Goal: Task Accomplishment & Management: Manage account settings

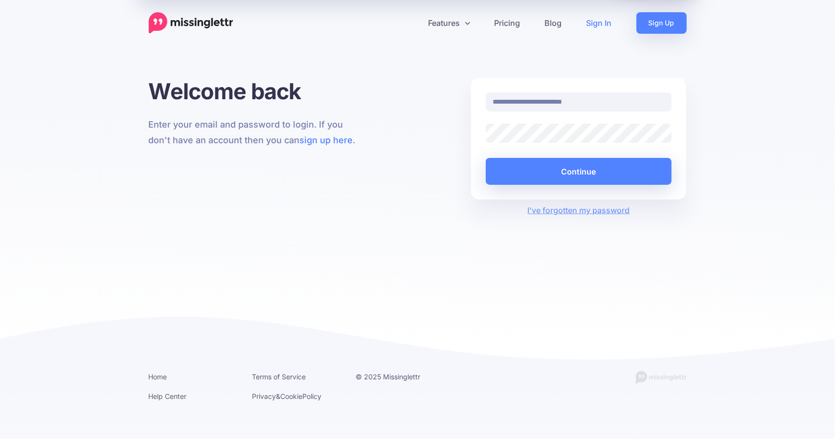
click at [486, 143] on div at bounding box center [486, 143] width 0 height 0
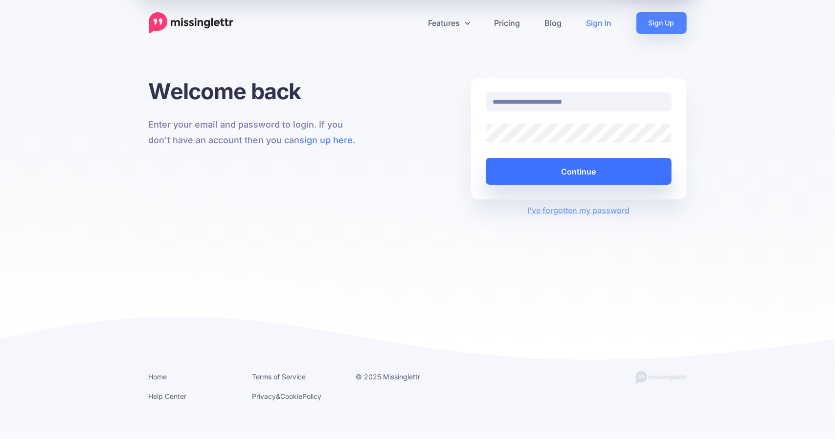
click at [583, 171] on button "Continue" at bounding box center [579, 171] width 186 height 27
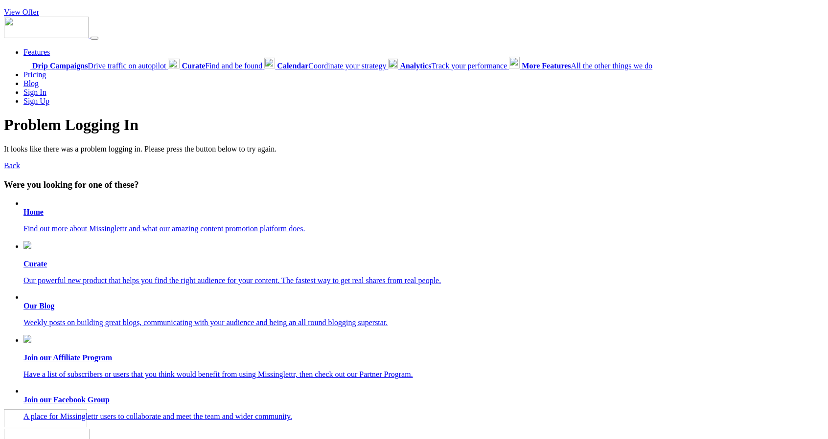
click at [31, 210] on b "Home" at bounding box center [33, 212] width 20 height 8
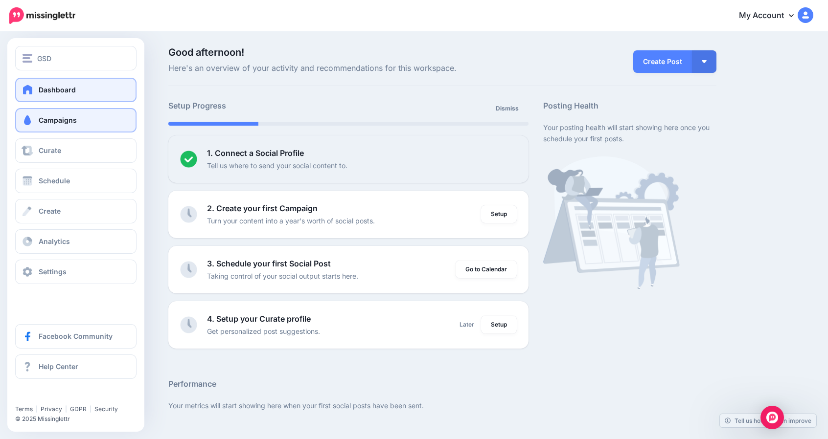
click at [69, 119] on span "Campaigns" at bounding box center [58, 120] width 38 height 8
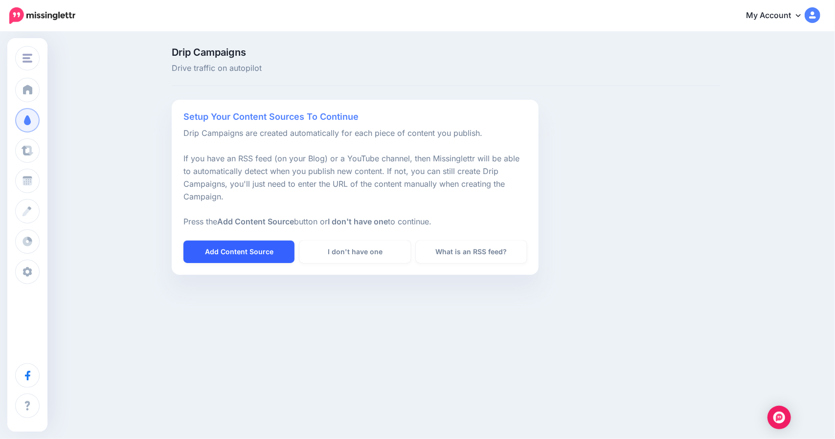
click at [253, 250] on link "Add Content Source" at bounding box center [238, 252] width 111 height 23
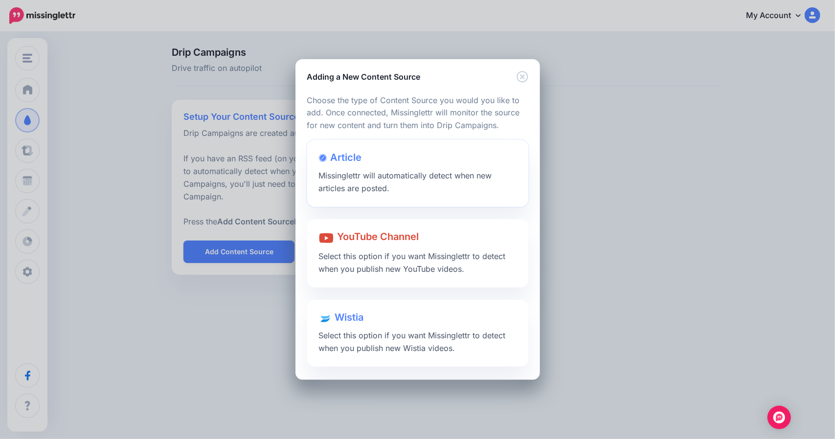
click at [355, 176] on span "Missinglettr will automatically detect when new articles are posted." at bounding box center [405, 182] width 173 height 23
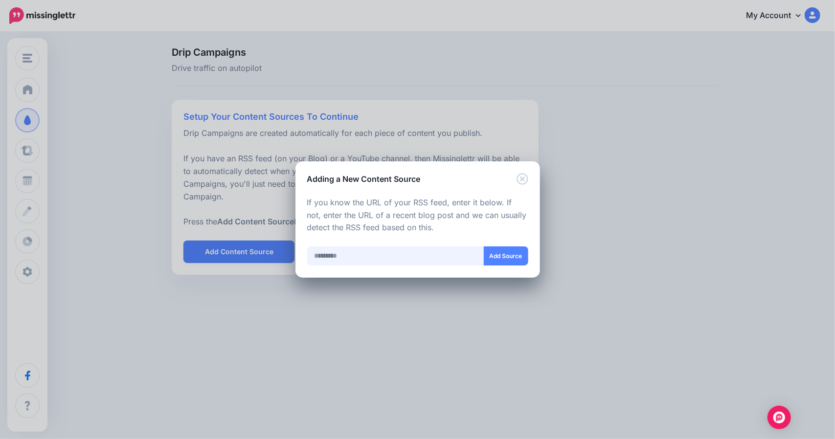
click at [356, 254] on input "text" at bounding box center [395, 256] width 177 height 19
paste input "**********"
type input "**********"
click at [504, 256] on button "Add Source" at bounding box center [505, 256] width 45 height 19
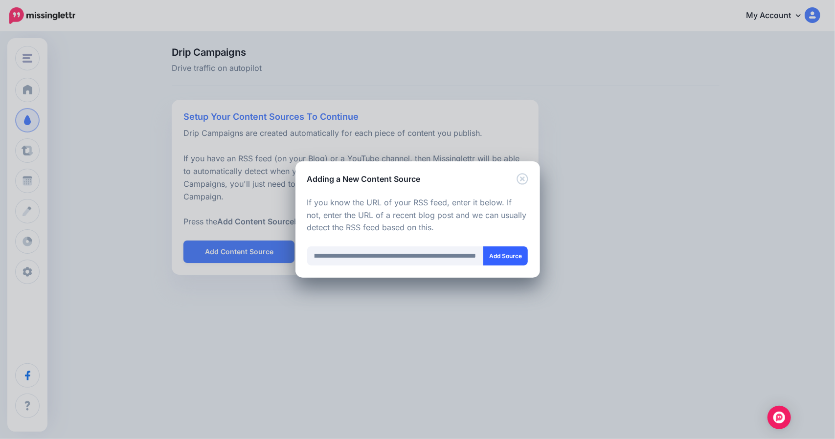
scroll to position [0, 0]
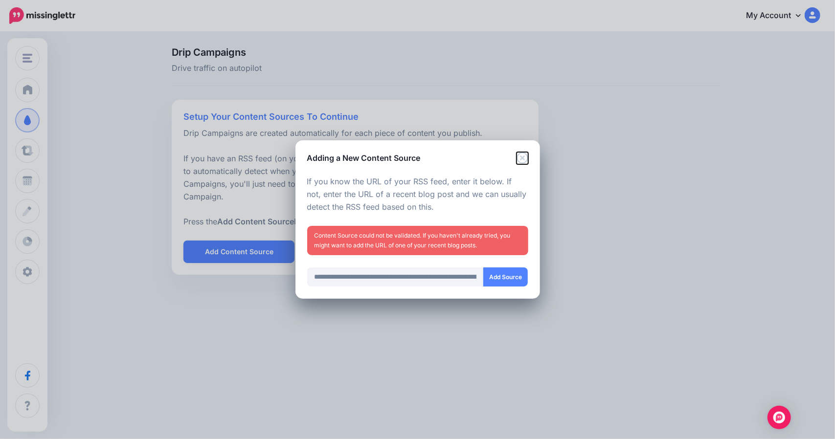
click at [523, 159] on icon "Close" at bounding box center [522, 158] width 11 height 11
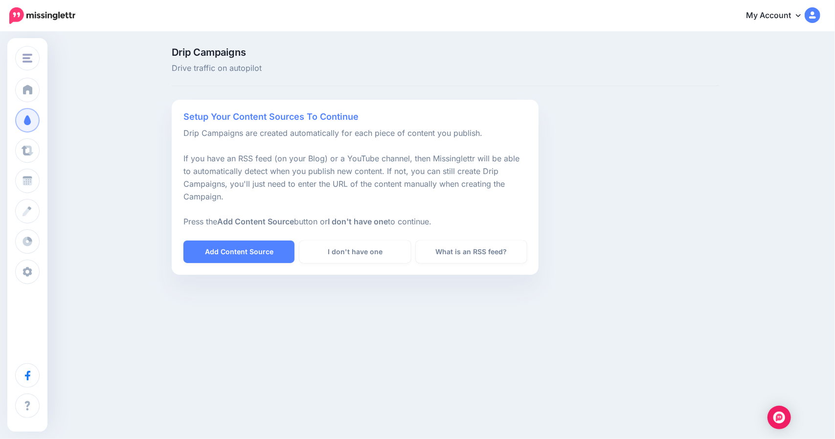
click at [789, 16] on link "My Account" at bounding box center [778, 16] width 84 height 24
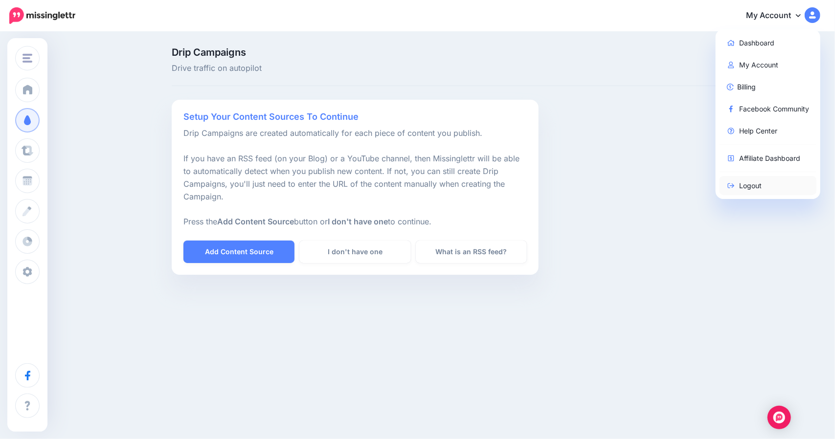
click at [743, 187] on link "Logout" at bounding box center [768, 185] width 97 height 19
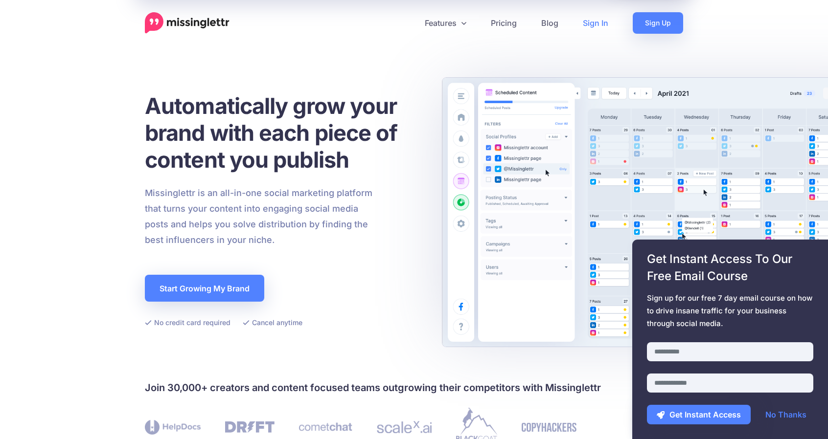
click at [590, 19] on link "Sign In" at bounding box center [595, 23] width 50 height 22
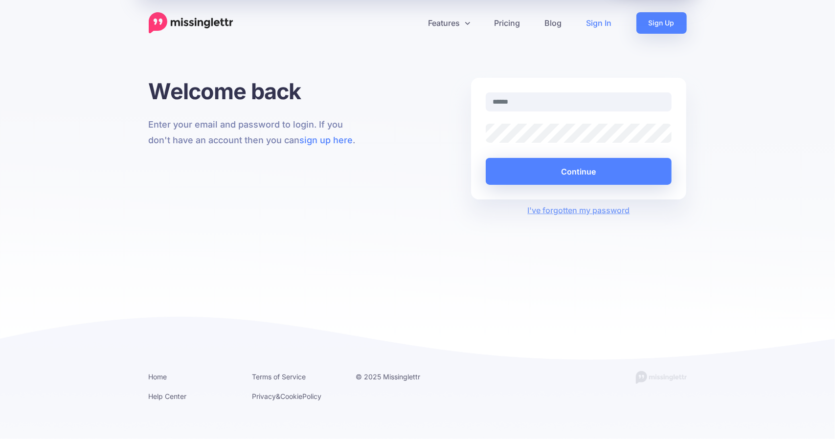
type input "**********"
click at [486, 143] on div at bounding box center [486, 143] width 0 height 0
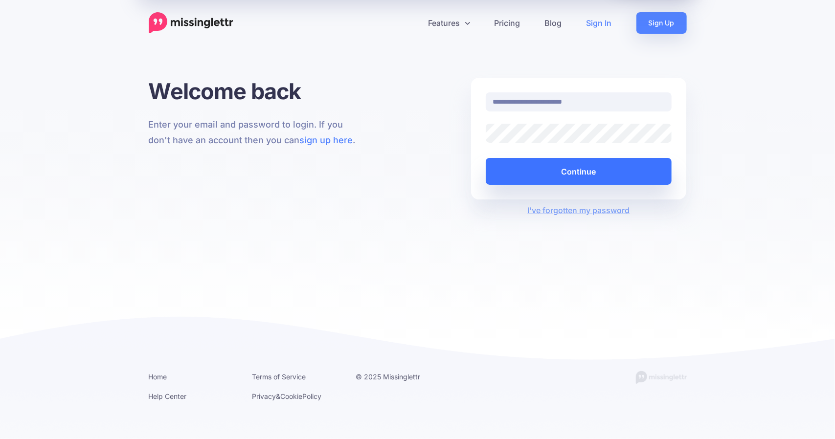
click at [566, 160] on button "Continue" at bounding box center [579, 171] width 186 height 27
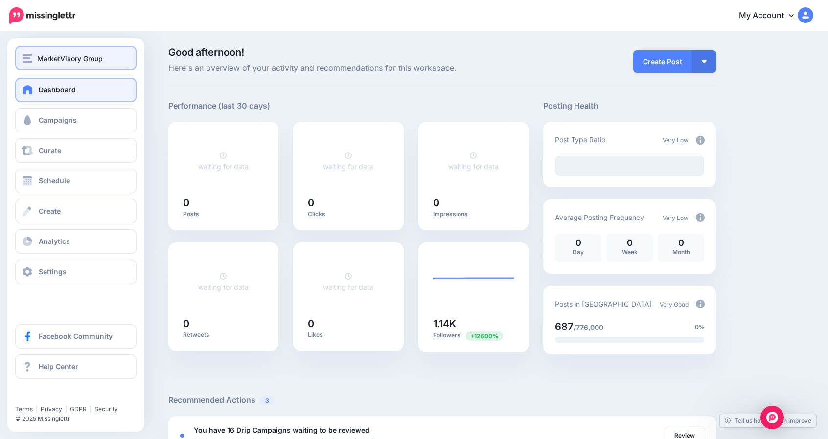
click at [69, 63] on span "MarketVisory Group" at bounding box center [70, 58] width 66 height 11
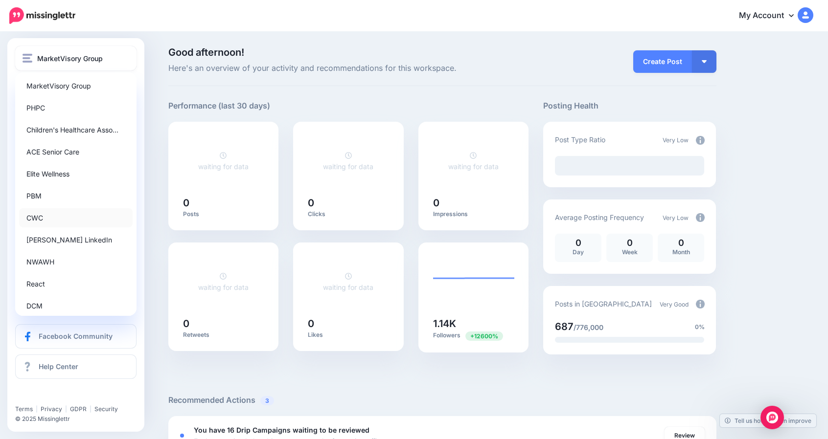
scroll to position [96, 0]
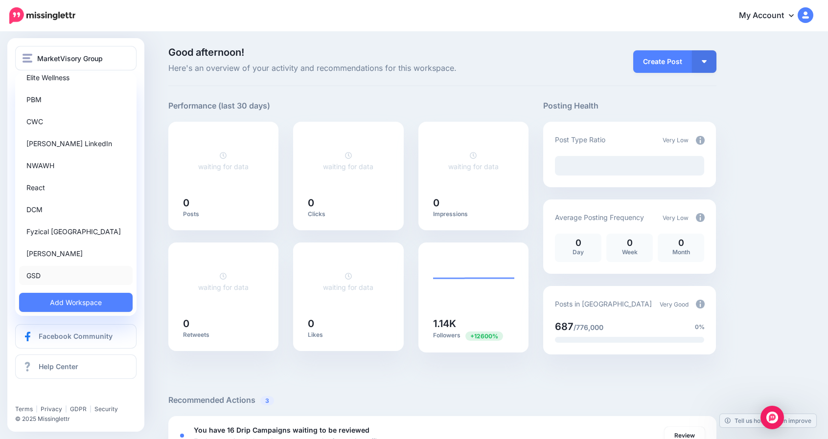
click at [40, 277] on link "GSD" at bounding box center [76, 275] width 114 height 19
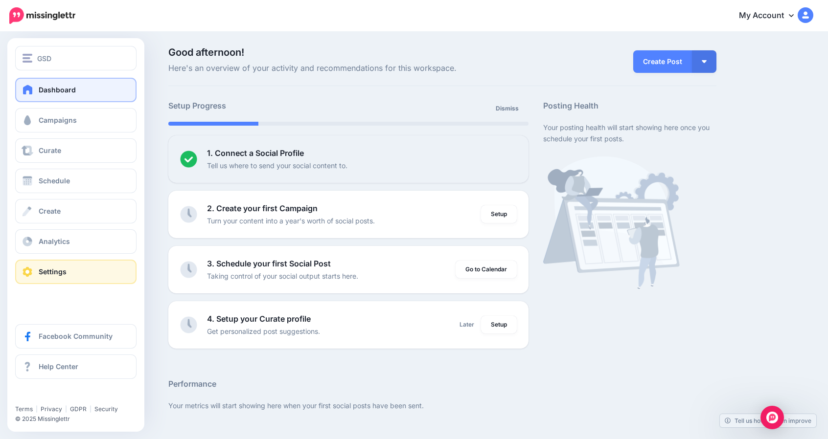
click at [63, 271] on span "Settings" at bounding box center [53, 272] width 28 height 8
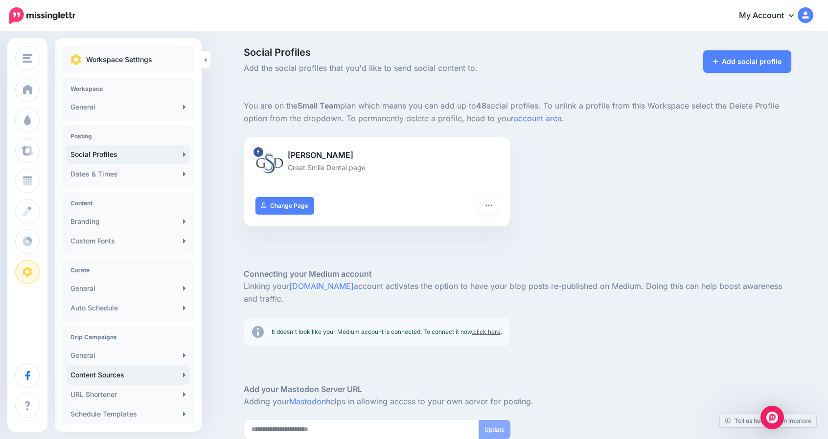
click at [129, 374] on link "Content Sources" at bounding box center [128, 375] width 123 height 20
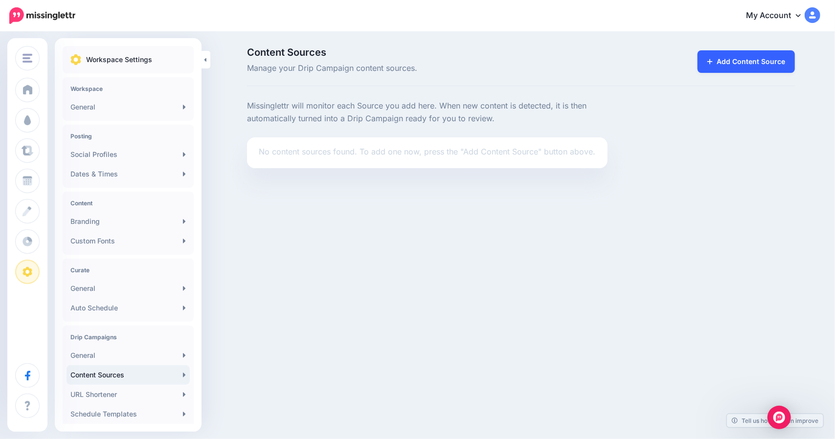
click at [711, 66] on link "Add Content Source" at bounding box center [746, 61] width 97 height 23
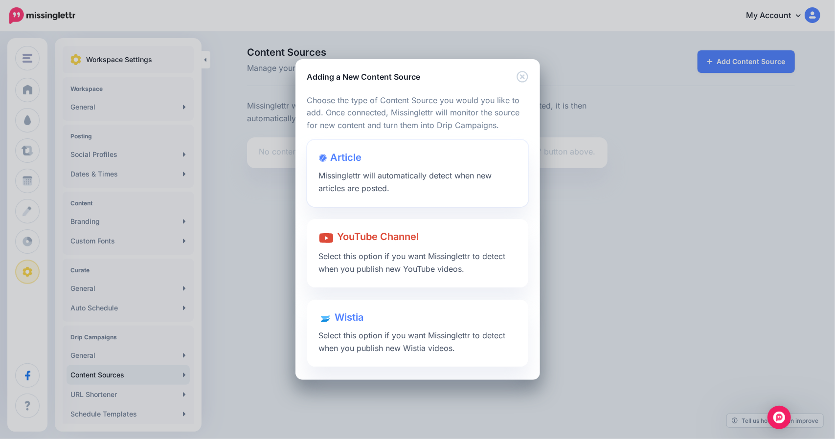
click at [345, 171] on div "Article Missinglettr will automatically detect when new articles are posted." at bounding box center [417, 173] width 221 height 67
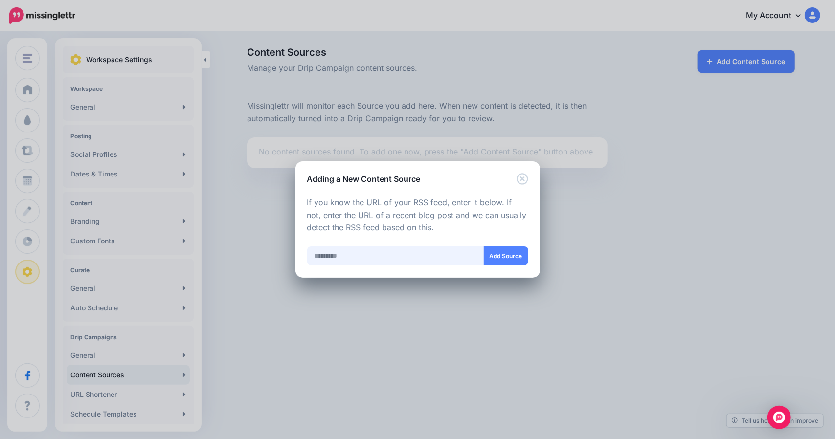
click at [346, 259] on input "text" at bounding box center [395, 256] width 177 height 19
paste input "**********"
type input "**********"
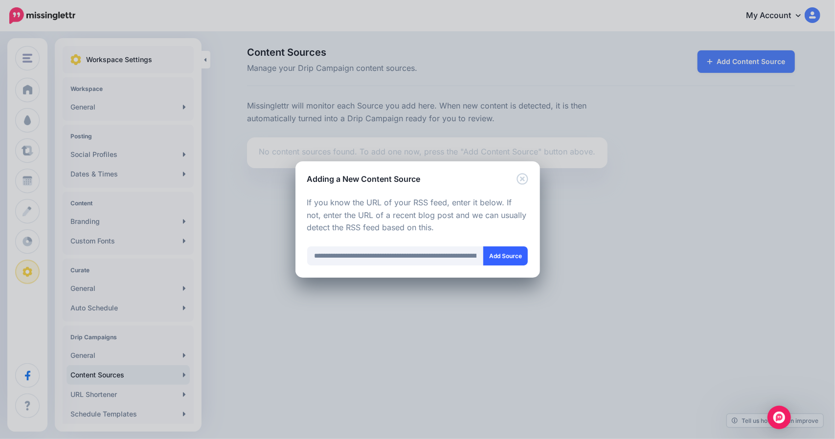
click at [507, 250] on button "Add Source" at bounding box center [505, 256] width 45 height 19
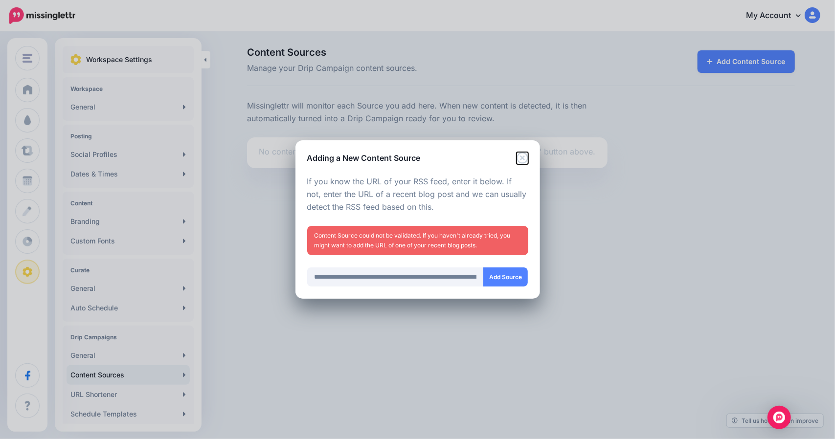
click at [523, 157] on icon "Close" at bounding box center [522, 158] width 11 height 11
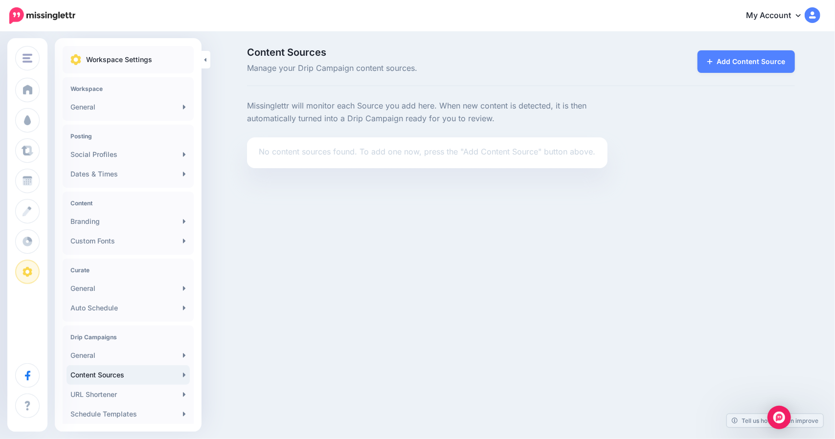
click at [785, 17] on link "My Account" at bounding box center [778, 16] width 84 height 24
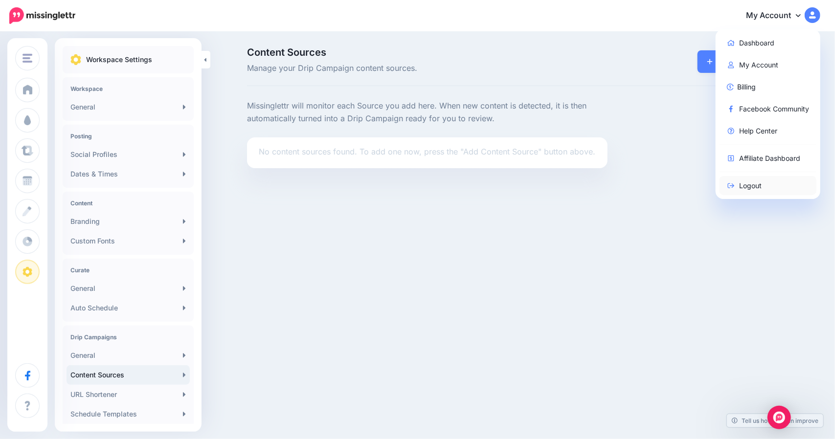
click at [749, 182] on link "Logout" at bounding box center [768, 185] width 97 height 19
